Goal: Check status: Check status

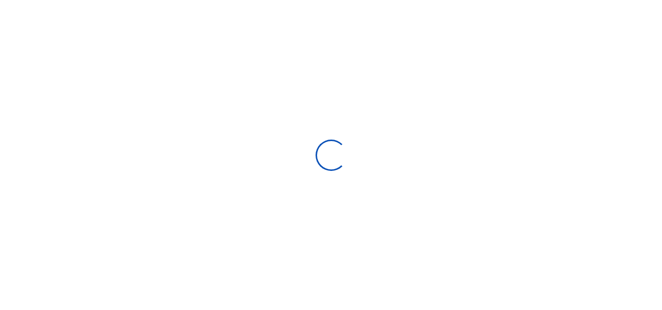
scroll to position [8, 8]
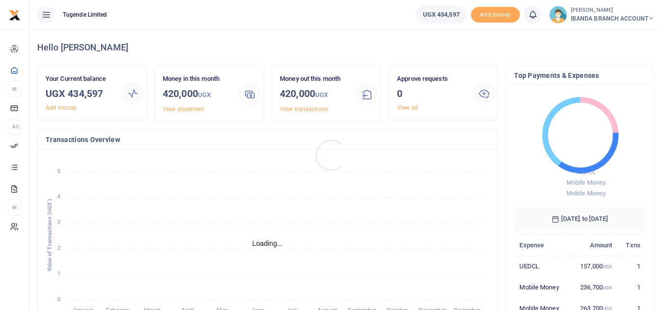
scroll to position [8, 8]
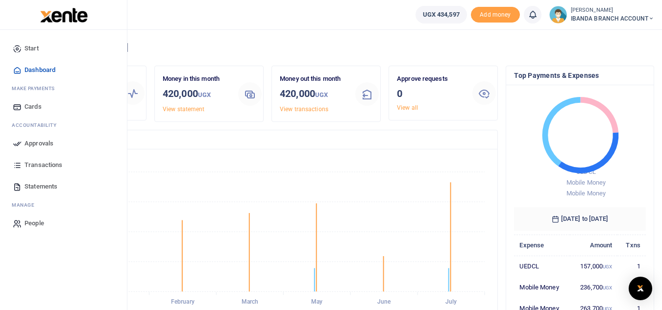
click at [41, 186] on span "Statements" at bounding box center [41, 187] width 33 height 10
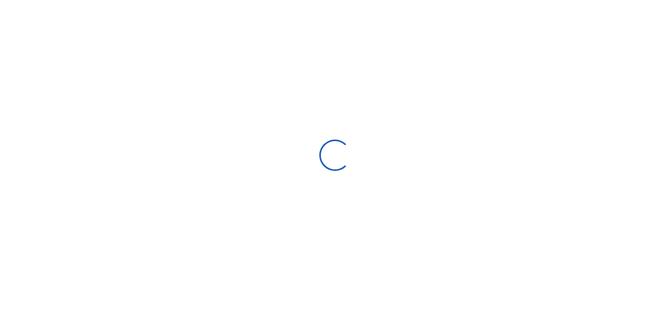
select select "ALL"
type input "[DATE] - [DATE]"
